Goal: Find specific page/section: Find specific page/section

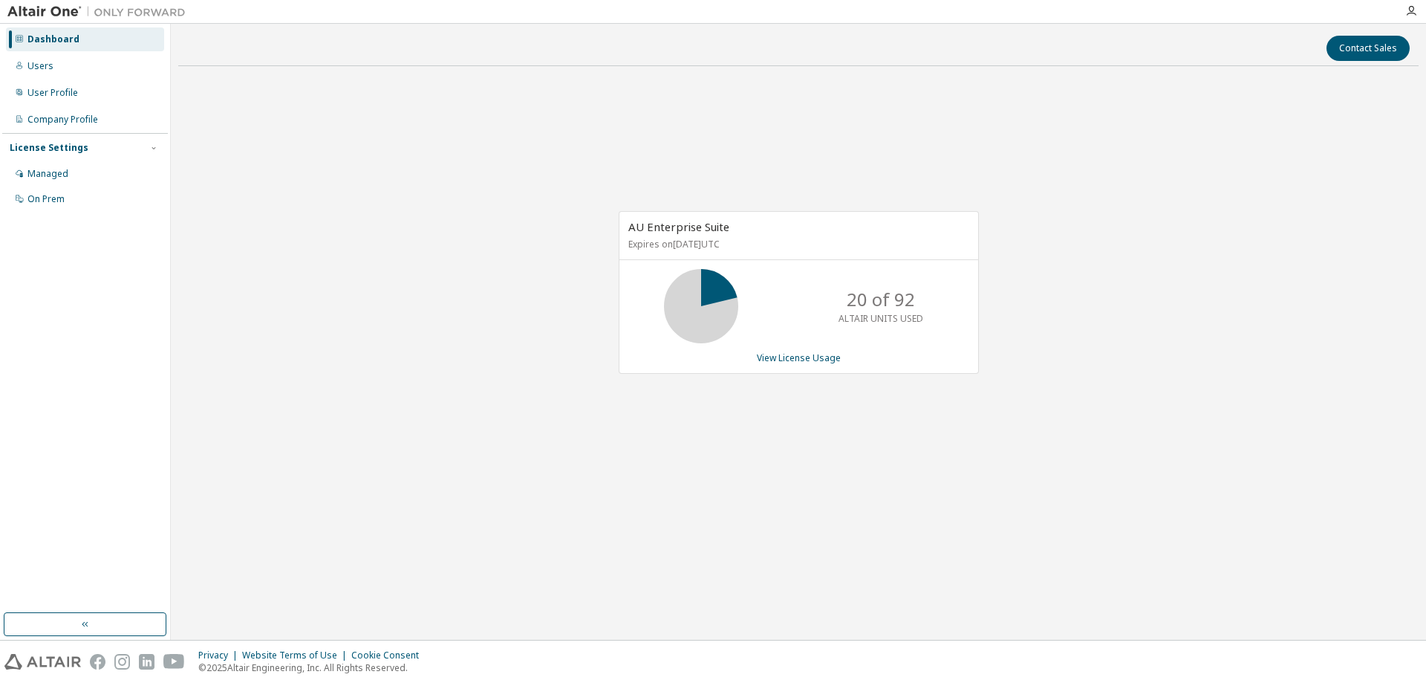
click at [876, 160] on div "AU Enterprise Suite Expires on [DATE] UTC 20 of 92 ALTAIR UNITS USED View Licen…" at bounding box center [798, 299] width 1240 height 443
click at [916, 69] on div "Contact Sales AU Enterprise Suite Expires on [DATE] UTC 20 of 92 ALTAIR UNITS U…" at bounding box center [798, 331] width 1240 height 601
